Goal: Use online tool/utility: Use online tool/utility

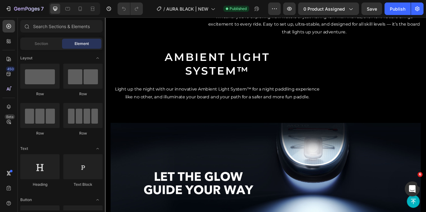
scroll to position [628, 0]
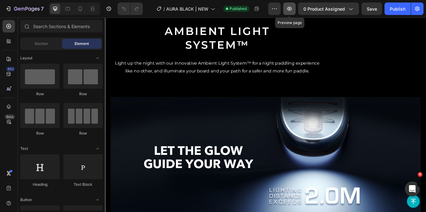
click at [288, 7] on icon "button" at bounding box center [289, 9] width 6 height 6
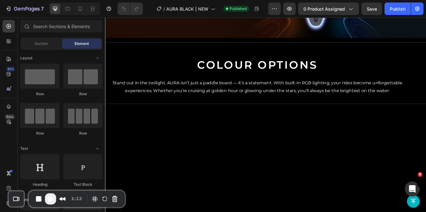
scroll to position [465, 0]
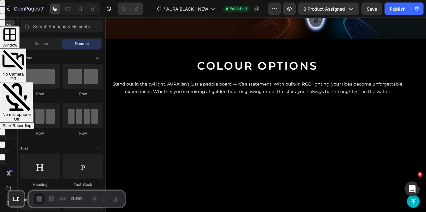
click at [32, 123] on div "Start Recording" at bounding box center [16, 125] width 29 height 5
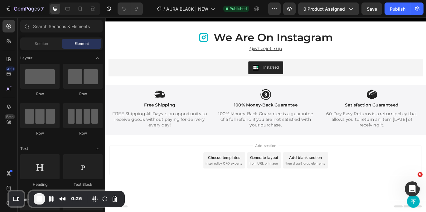
scroll to position [1738, 0]
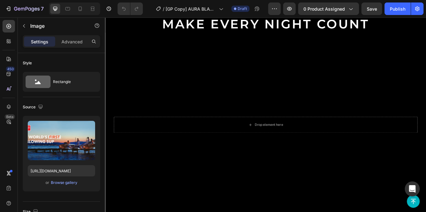
drag, startPoint x: 288, startPoint y: 137, endPoint x: 287, endPoint y: 159, distance: 22.5
click at [287, 159] on div "Image 72 Make Every Night Count Heading Drop element here Hero Banner Row Innov…" at bounding box center [292, 147] width 374 height 358
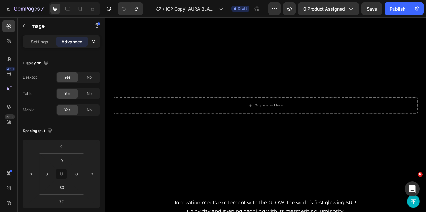
type input "0"
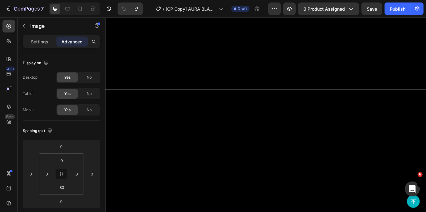
scroll to position [337, 0]
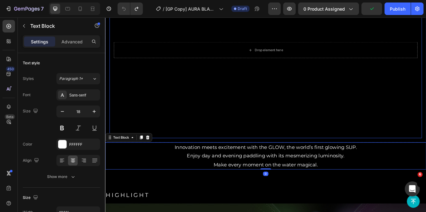
scroll to position [0, 0]
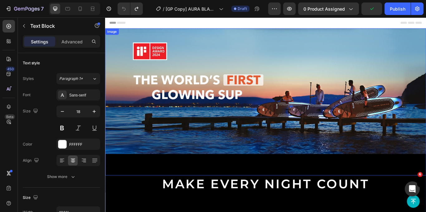
click at [133, 51] on img at bounding box center [292, 103] width 374 height 146
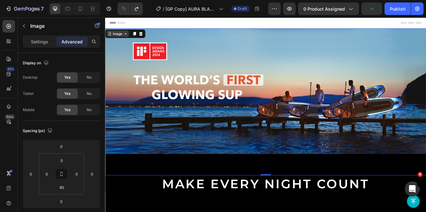
click at [116, 38] on div "Image" at bounding box center [119, 37] width 13 height 6
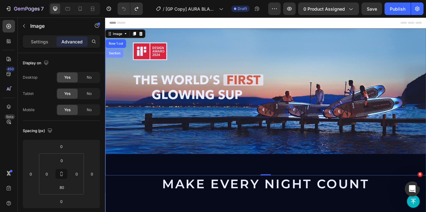
click at [118, 56] on div "Section" at bounding box center [115, 59] width 21 height 10
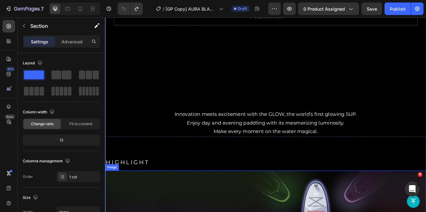
scroll to position [310, 0]
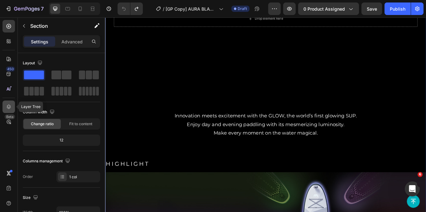
click at [8, 103] on div at bounding box center [8, 106] width 12 height 12
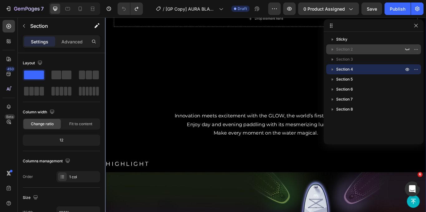
click at [347, 46] on span "Section 2" at bounding box center [344, 49] width 17 height 6
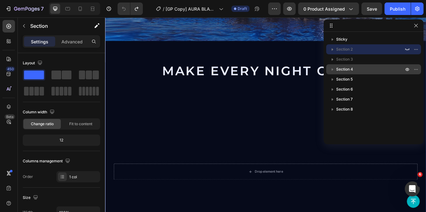
click at [358, 72] on p "Section 4" at bounding box center [370, 69] width 69 height 6
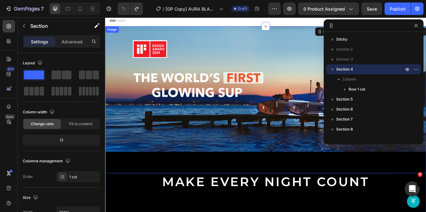
scroll to position [0, 0]
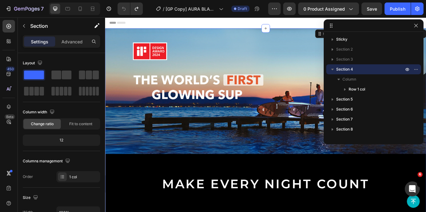
click at [336, 67] on button "button" at bounding box center [332, 68] width 7 height 7
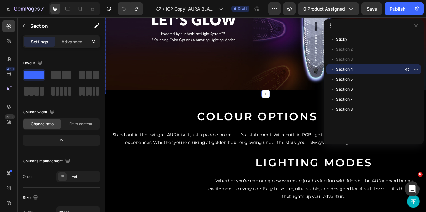
scroll to position [552, 0]
click at [275, 99] on div "HIGHLIGHT Heading Image Row" at bounding box center [292, 10] width 374 height 191
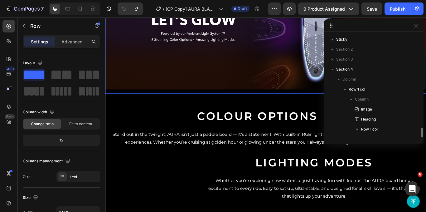
scroll to position [57, 0]
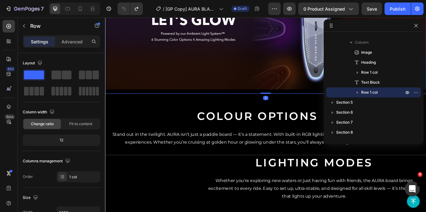
click at [78, 46] on div "Settings Advanced" at bounding box center [61, 41] width 77 height 12
click at [77, 45] on div "Advanced" at bounding box center [71, 41] width 31 height 10
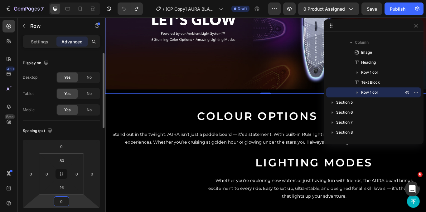
click at [66, 203] on input "0" at bounding box center [61, 200] width 12 height 9
type input "10"
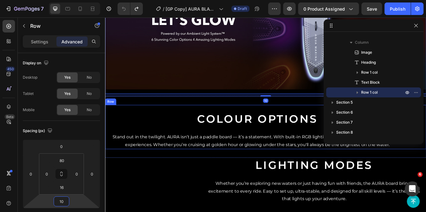
click at [257, 169] on div "Colour Options Heading Stand out in the twilight. AURA isn’t just a paddle boar…" at bounding box center [282, 149] width 355 height 44
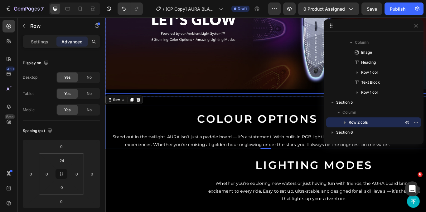
click at [183, 97] on div "HIGHLIGHT Heading Image Row" at bounding box center [292, 10] width 374 height 191
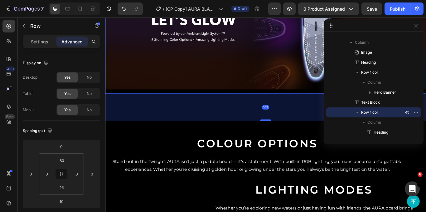
drag, startPoint x: 294, startPoint y: 102, endPoint x: 291, endPoint y: 132, distance: 30.4
click at [291, 136] on div at bounding box center [292, 137] width 12 height 2
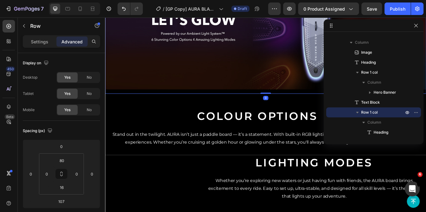
drag, startPoint x: 295, startPoint y: 132, endPoint x: 304, endPoint y: 83, distance: 50.4
click at [304, 83] on div "HIGHLIGHT Heading Image Row 0" at bounding box center [292, 10] width 374 height 191
type input "0"
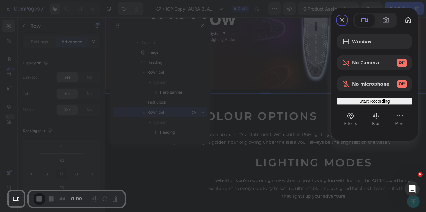
click at [379, 100] on div "Start Recording" at bounding box center [375, 101] width 70 height 5
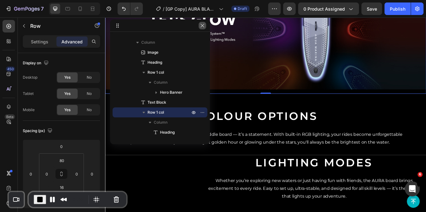
click at [201, 29] on button "button" at bounding box center [202, 25] width 7 height 7
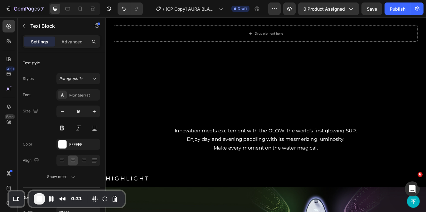
scroll to position [293, 0]
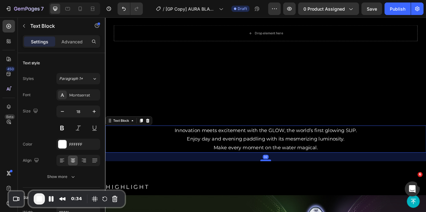
drag, startPoint x: 293, startPoint y: 169, endPoint x: 291, endPoint y: 181, distance: 12.4
click at [291, 183] on div at bounding box center [292, 184] width 12 height 2
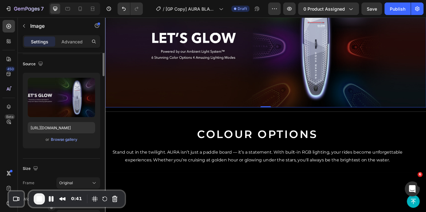
scroll to position [0, 0]
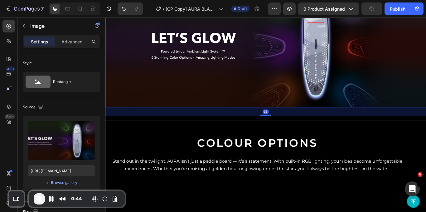
drag, startPoint x: 288, startPoint y: 115, endPoint x: 289, endPoint y: 140, distance: 25.3
click at [289, 133] on div at bounding box center [292, 132] width 12 height 2
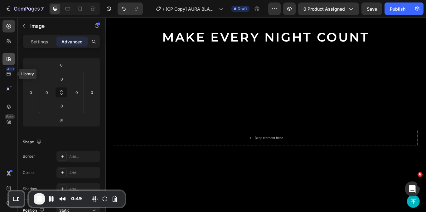
scroll to position [171, 0]
click at [9, 107] on icon at bounding box center [9, 106] width 4 height 4
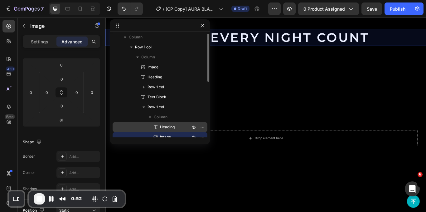
scroll to position [0, 0]
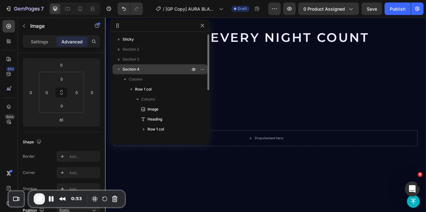
click at [128, 71] on span "Section 4" at bounding box center [131, 69] width 17 height 6
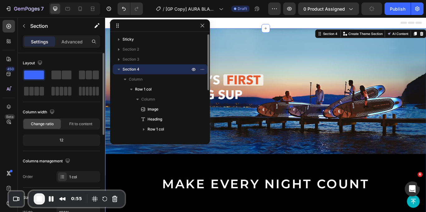
click at [118, 69] on icon "button" at bounding box center [119, 69] width 6 height 6
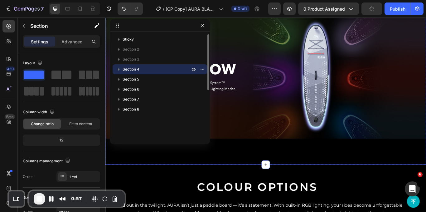
scroll to position [585, 0]
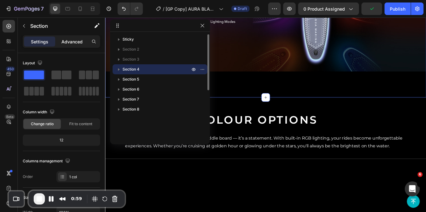
click at [71, 44] on p "Advanced" at bounding box center [71, 41] width 21 height 7
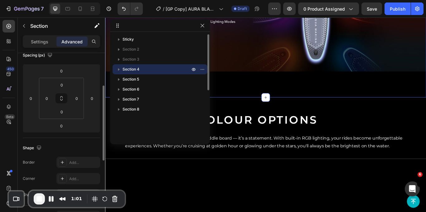
scroll to position [76, 0]
click at [61, 126] on input "0" at bounding box center [61, 125] width 12 height 9
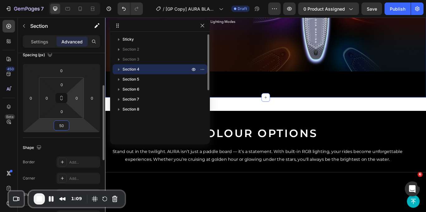
type input "5"
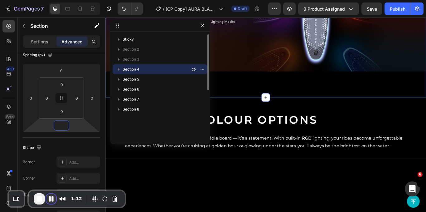
click at [54, 199] on button "Pause Recording" at bounding box center [51, 199] width 10 height 10
type input "0"
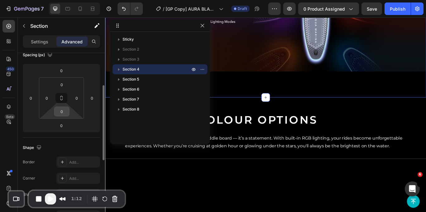
click at [65, 111] on input "0" at bounding box center [62, 111] width 12 height 9
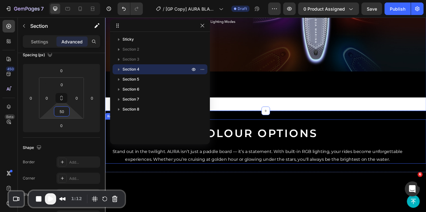
type input "5"
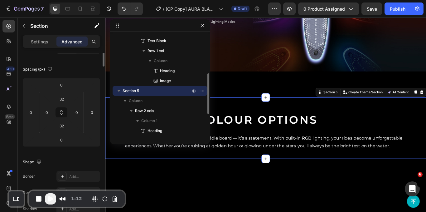
scroll to position [0, 0]
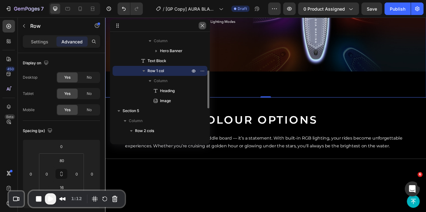
click at [202, 28] on button "button" at bounding box center [202, 25] width 7 height 7
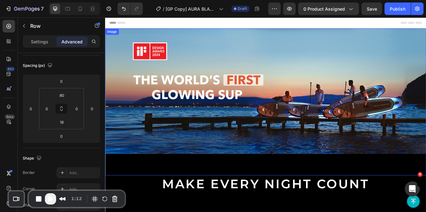
click at [124, 43] on img at bounding box center [292, 103] width 374 height 146
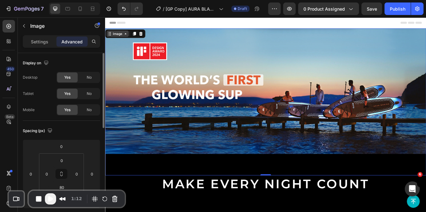
click at [122, 34] on div "Image" at bounding box center [119, 37] width 13 height 6
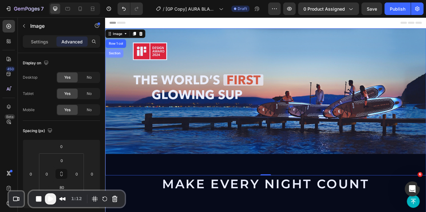
click at [117, 57] on div "Section" at bounding box center [116, 59] width 16 height 4
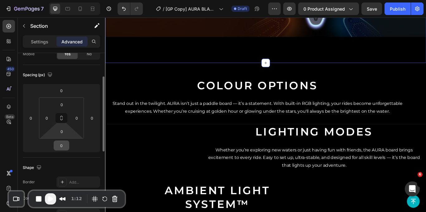
scroll to position [59, 0]
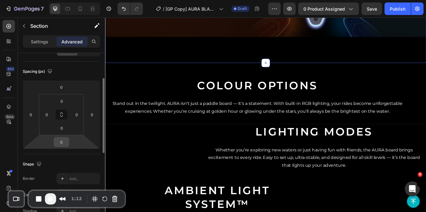
click at [65, 140] on input "0" at bounding box center [61, 141] width 12 height 9
click at [64, 141] on input "1" at bounding box center [61, 141] width 12 height 9
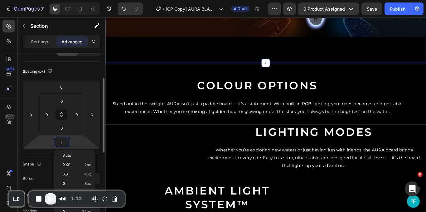
type input "10"
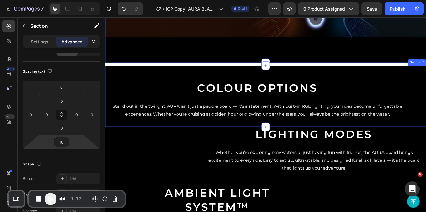
click at [187, 74] on div "Colour Options Heading Stand out in the twilight. AURA isn’t just a paddle boar…" at bounding box center [292, 110] width 374 height 72
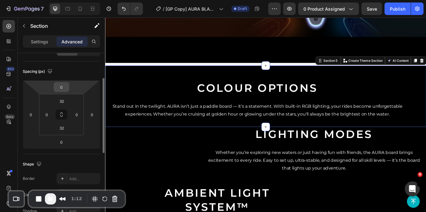
click at [65, 84] on input "0" at bounding box center [61, 86] width 12 height 9
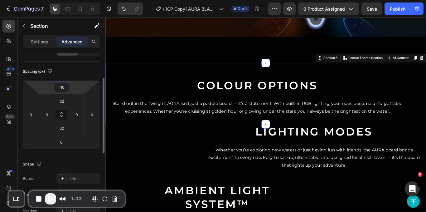
type input "-1"
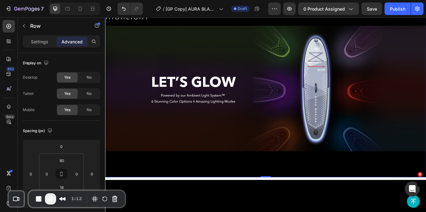
scroll to position [407, 0]
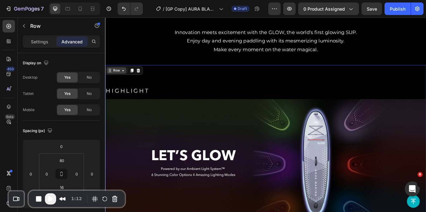
click at [121, 76] on div "Row" at bounding box center [118, 79] width 10 height 6
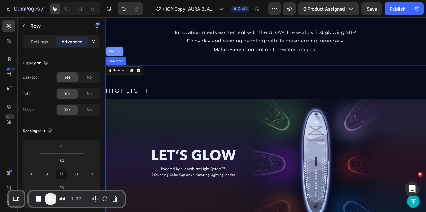
click at [121, 55] on div "Section" at bounding box center [116, 57] width 16 height 4
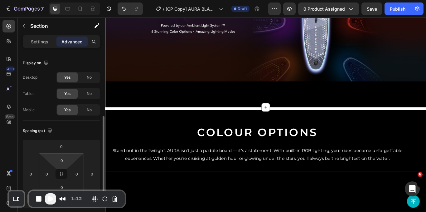
scroll to position [46, 0]
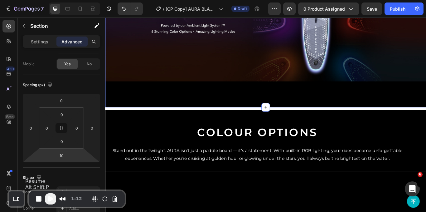
click at [56, 196] on button "Play Recording" at bounding box center [50, 198] width 11 height 11
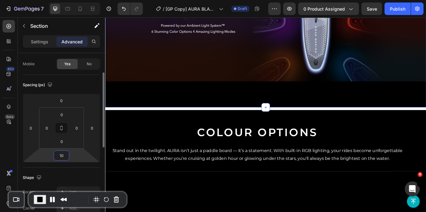
click at [65, 158] on input "10" at bounding box center [61, 155] width 12 height 9
type input "0"
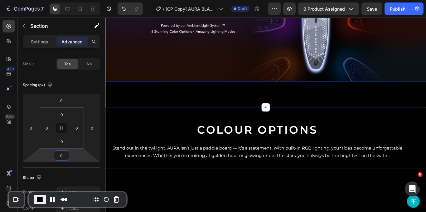
click at [209, 67] on img at bounding box center [292, 19] width 374 height 146
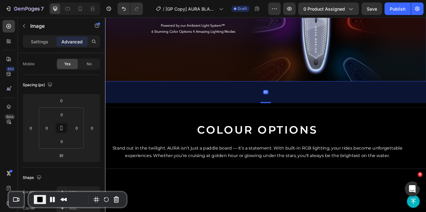
scroll to position [0, 0]
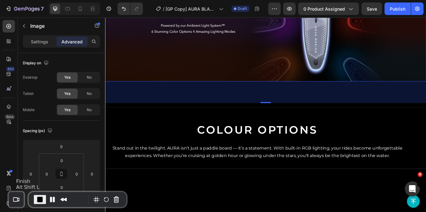
click at [38, 197] on span "End Recording" at bounding box center [39, 199] width 7 height 7
click at [51, 200] on button "Pause Recording" at bounding box center [51, 199] width 10 height 10
click at [123, 3] on button "Undo/Redo" at bounding box center [124, 8] width 12 height 12
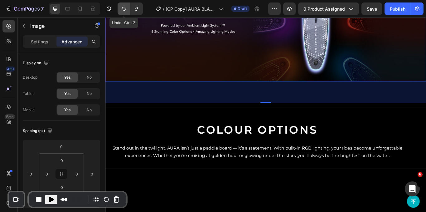
click at [123, 3] on button "Undo/Redo" at bounding box center [124, 8] width 12 height 12
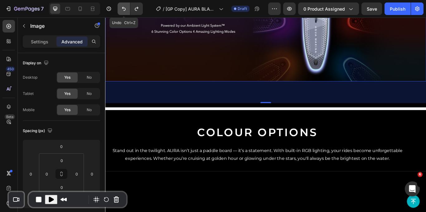
click at [123, 3] on button "Undo/Redo" at bounding box center [124, 8] width 12 height 12
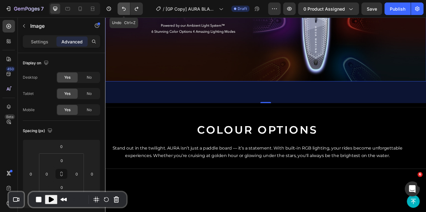
click at [123, 3] on button "Undo/Redo" at bounding box center [124, 8] width 12 height 12
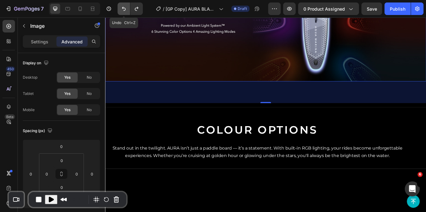
type input "0"
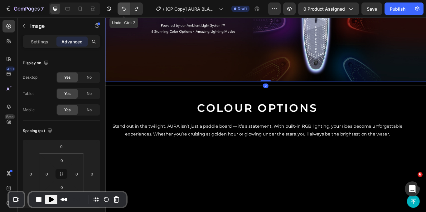
click at [123, 3] on button "Undo/Redo" at bounding box center [124, 8] width 12 height 12
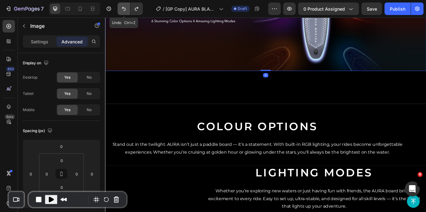
scroll to position [562, 0]
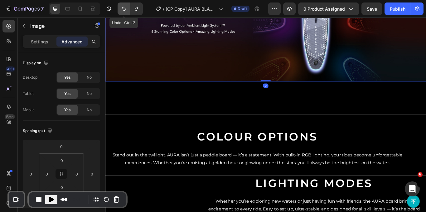
click at [123, 3] on button "Undo/Redo" at bounding box center [124, 8] width 12 height 12
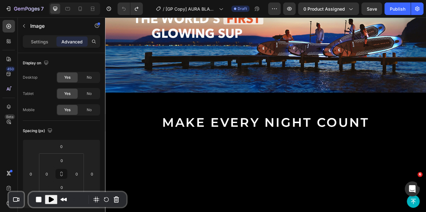
scroll to position [0, 0]
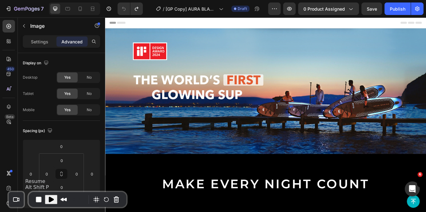
click at [49, 200] on span "Play Recording" at bounding box center [50, 199] width 7 height 7
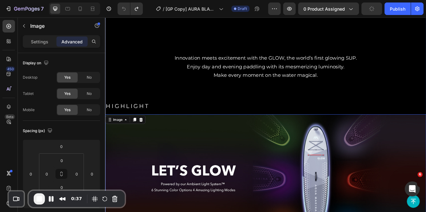
scroll to position [376, 0]
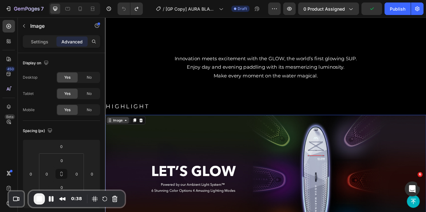
click at [122, 134] on div "Image" at bounding box center [119, 137] width 13 height 6
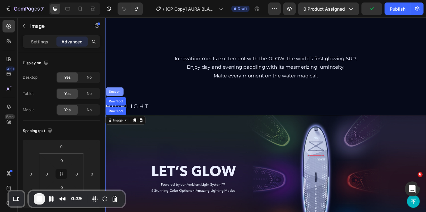
click at [119, 102] on div "Section" at bounding box center [115, 104] width 21 height 10
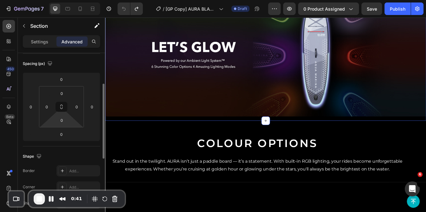
scroll to position [69, 0]
click at [63, 134] on input "0" at bounding box center [61, 132] width 12 height 9
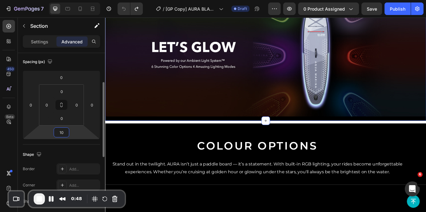
type input "1"
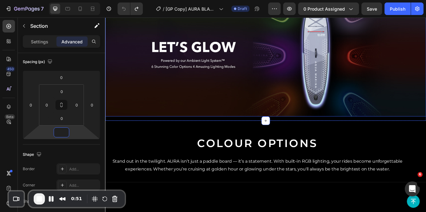
click at [206, 114] on img at bounding box center [292, 60] width 374 height 146
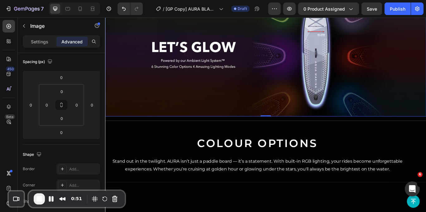
scroll to position [0, 0]
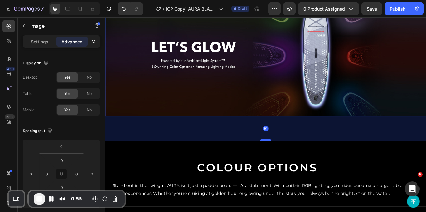
drag, startPoint x: 293, startPoint y: 125, endPoint x: 292, endPoint y: 154, distance: 28.7
click at [292, 159] on div at bounding box center [292, 160] width 12 height 2
type input "92"
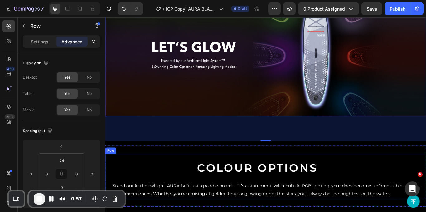
click at [247, 184] on div "Colour Options Heading Stand out in the twilight. AURA isn’t just a paddle boar…" at bounding box center [282, 206] width 355 height 44
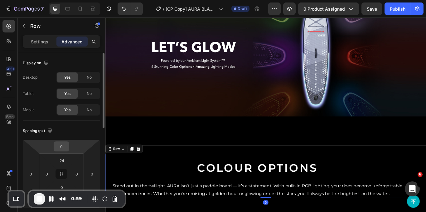
click at [62, 145] on input "0" at bounding box center [61, 146] width 12 height 9
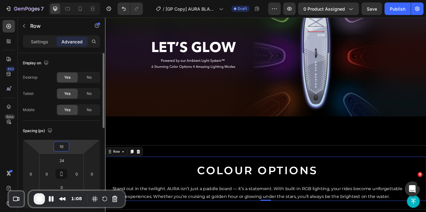
type input "1"
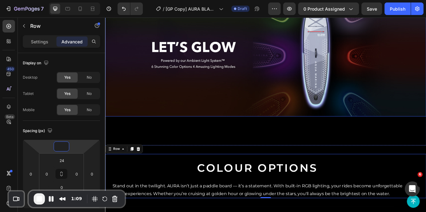
click at [226, 119] on img at bounding box center [292, 60] width 374 height 146
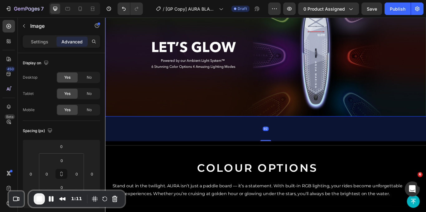
click at [288, 152] on div "92" at bounding box center [292, 147] width 374 height 29
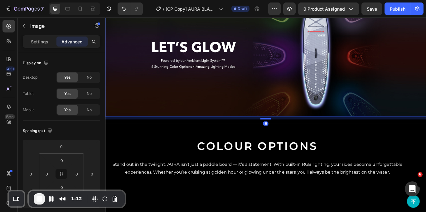
drag, startPoint x: 288, startPoint y: 154, endPoint x: 290, endPoint y: 129, distance: 26.0
click at [290, 134] on div at bounding box center [292, 135] width 12 height 2
type input "9"
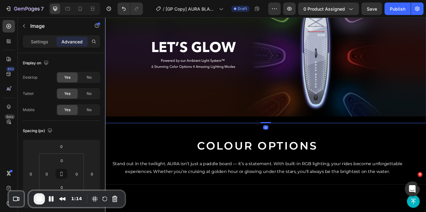
click at [129, 133] on div "HIGHLIGHT Heading Image Row 0" at bounding box center [292, 44] width 374 height 194
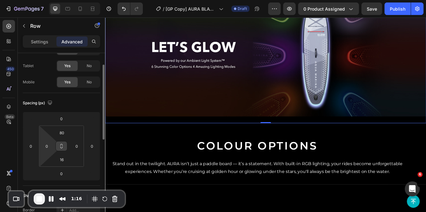
scroll to position [28, 0]
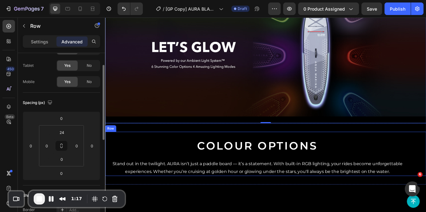
click at [172, 151] on div "Colour Options Heading Stand out in the twilight. AURA isn’t just a paddle boar…" at bounding box center [292, 177] width 374 height 52
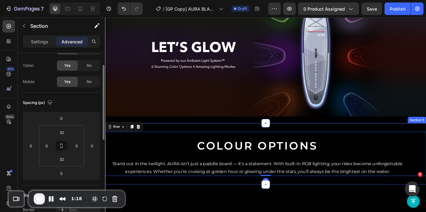
click at [176, 141] on div "Colour Options Heading Stand out in the twilight. AURA isn’t just a paddle boar…" at bounding box center [292, 177] width 374 height 72
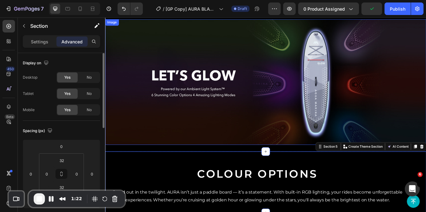
scroll to position [487, 0]
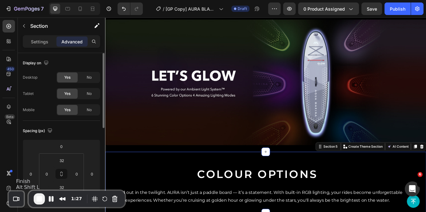
click at [41, 198] on span "End Recording" at bounding box center [39, 198] width 7 height 7
